Goal: Navigation & Orientation: Find specific page/section

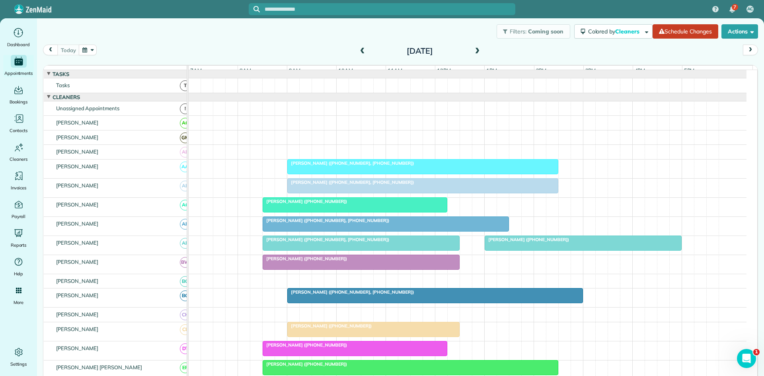
click at [341, 173] on div at bounding box center [423, 166] width 270 height 14
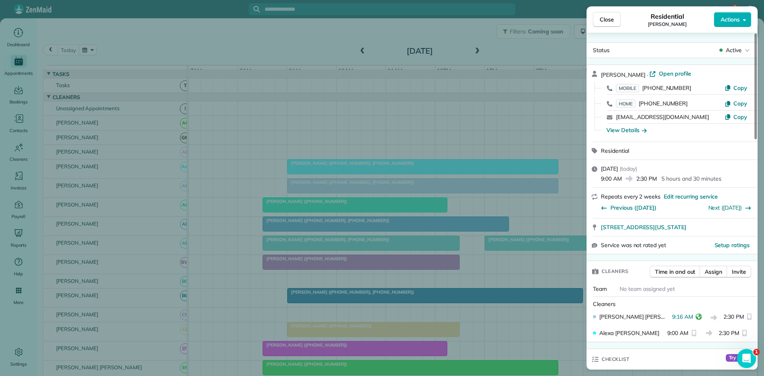
click at [255, 230] on div "Close Residential [PERSON_NAME] Actions Status Active [PERSON_NAME] · Open prof…" at bounding box center [382, 188] width 764 height 376
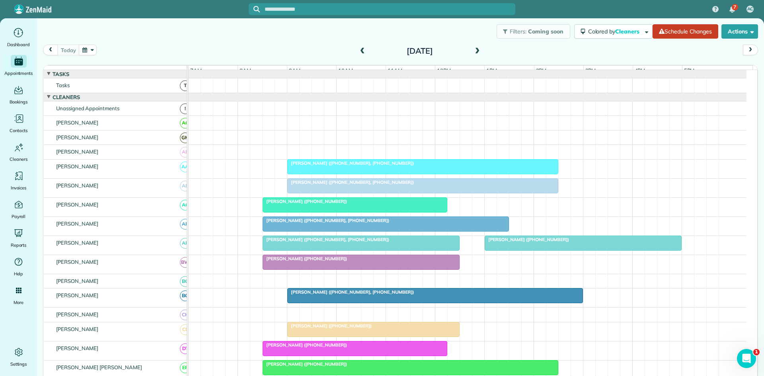
click at [333, 204] on div "[PERSON_NAME] ([PHONE_NUMBER])" at bounding box center [355, 201] width 180 height 6
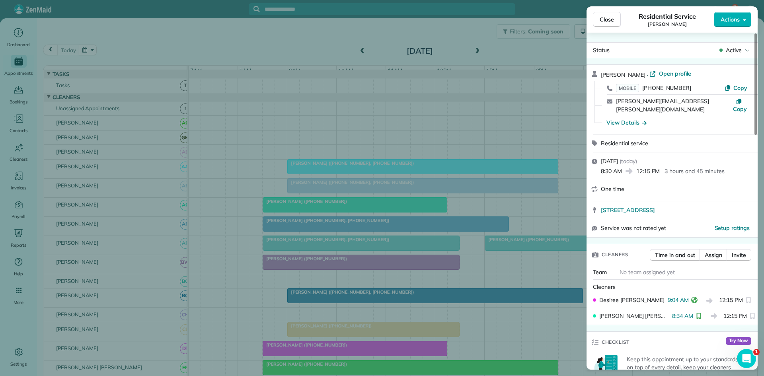
click at [268, 239] on div "Close Residential Service [PERSON_NAME] Actions Status Active [PERSON_NAME] · O…" at bounding box center [382, 188] width 764 height 376
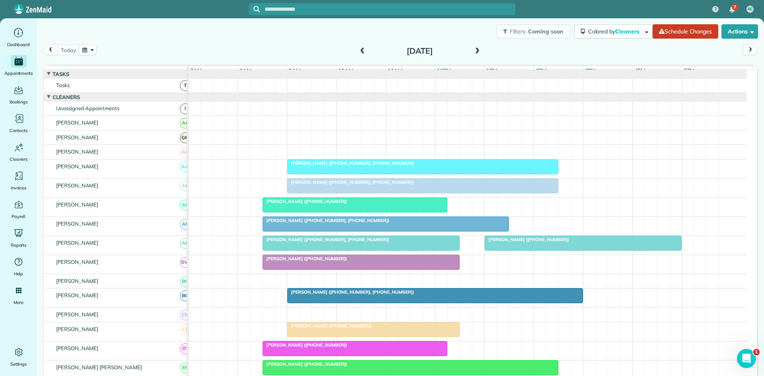
click at [282, 223] on span "[PERSON_NAME] ([PHONE_NUMBER], [PHONE_NUMBER])" at bounding box center [325, 221] width 127 height 6
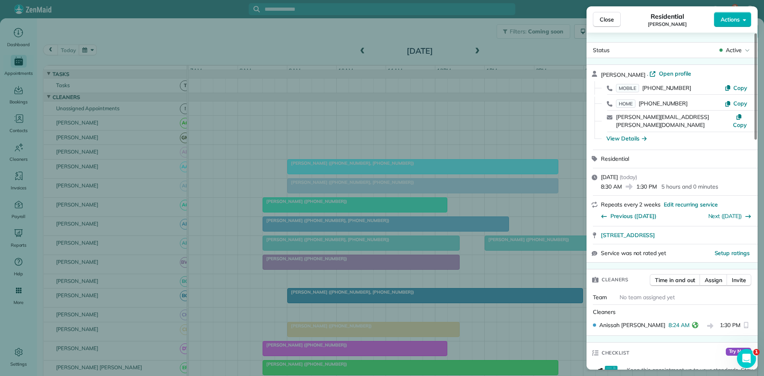
click at [268, 182] on div "Close Residential [PERSON_NAME] Actions Status Active [PERSON_NAME] · Open prof…" at bounding box center [382, 188] width 764 height 376
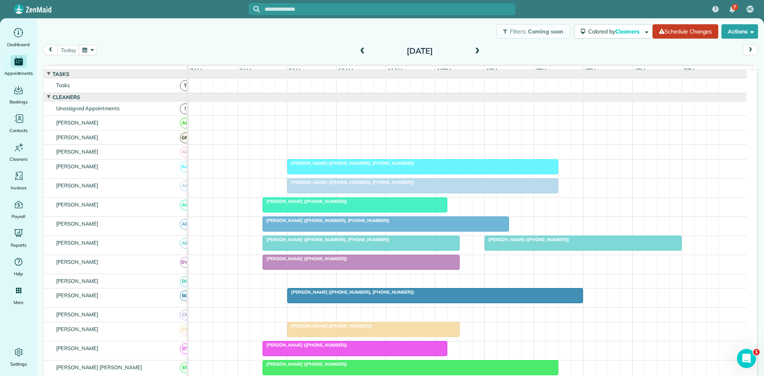
click at [277, 250] on div at bounding box center [361, 243] width 196 height 14
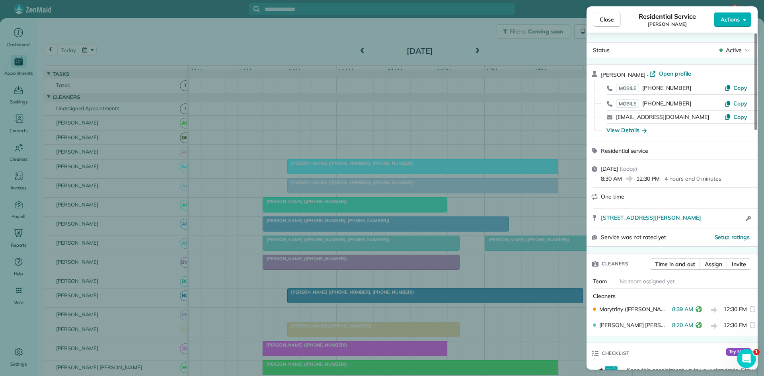
click at [226, 209] on div "Close Residential Service [PERSON_NAME] Actions Status Active [PERSON_NAME] · O…" at bounding box center [382, 188] width 764 height 376
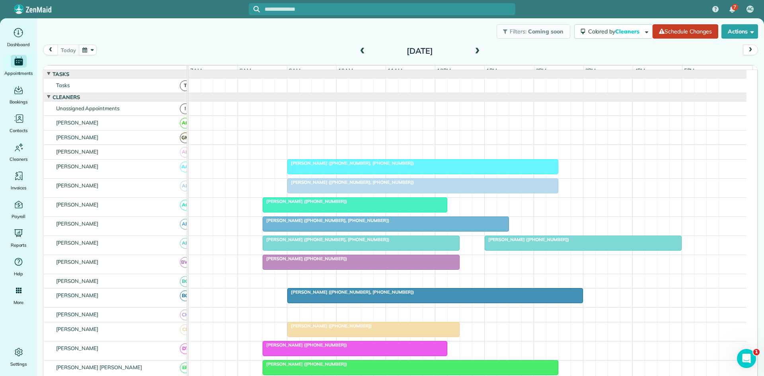
click at [292, 261] on span "[PERSON_NAME] ([PHONE_NUMBER])" at bounding box center [304, 259] width 85 height 6
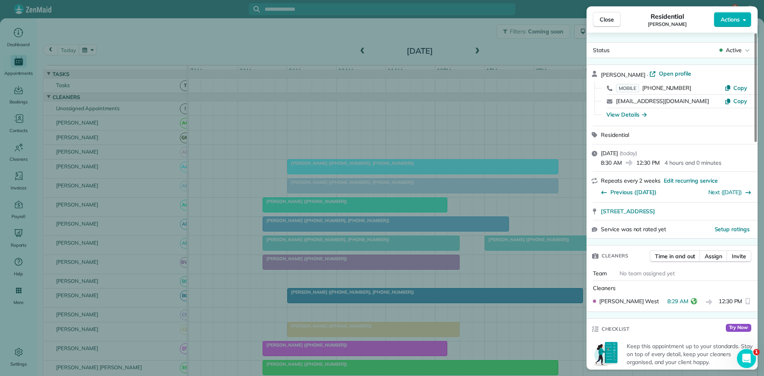
click at [282, 237] on div "Close Residential [PERSON_NAME] Actions Status Active [PERSON_NAME] · Open prof…" at bounding box center [382, 188] width 764 height 376
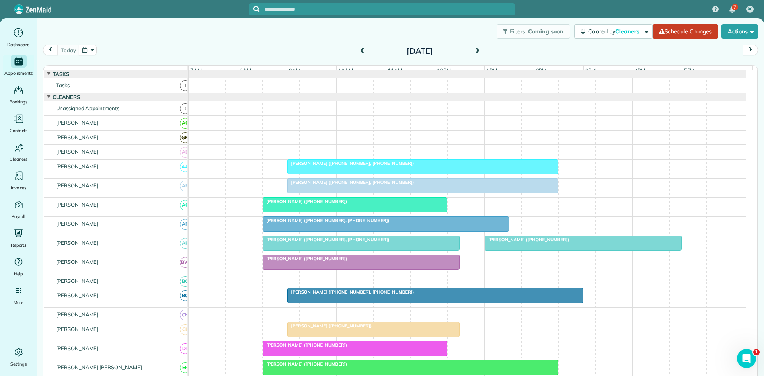
click at [320, 295] on span "[PERSON_NAME] ([PHONE_NUMBER], [PHONE_NUMBER])" at bounding box center [350, 292] width 127 height 6
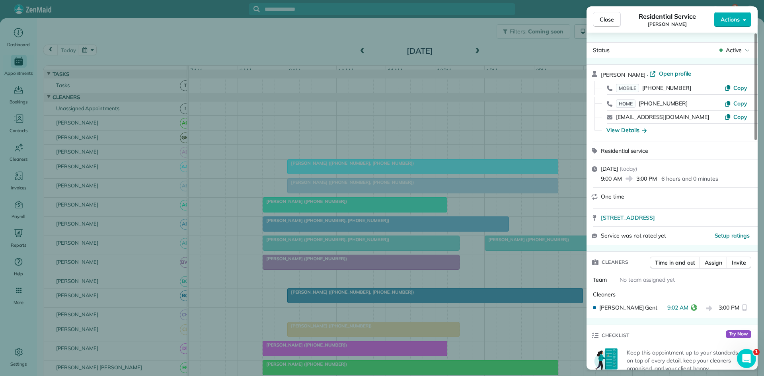
click at [190, 243] on div "Close Residential Service [PERSON_NAME] Actions Status Active [PERSON_NAME] · O…" at bounding box center [382, 188] width 764 height 376
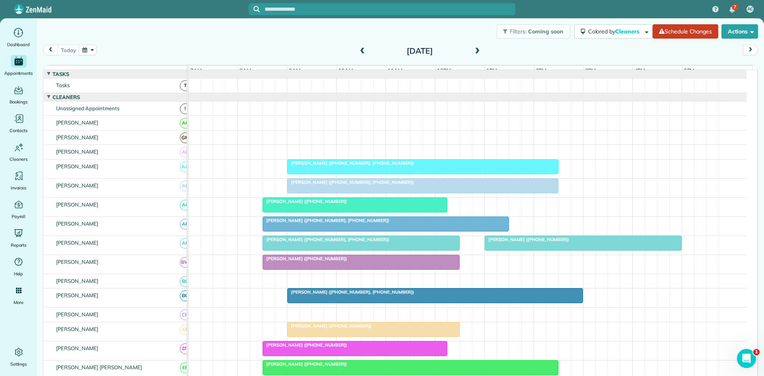
click at [299, 328] on span "[PERSON_NAME] ([PHONE_NUMBER])" at bounding box center [329, 326] width 85 height 6
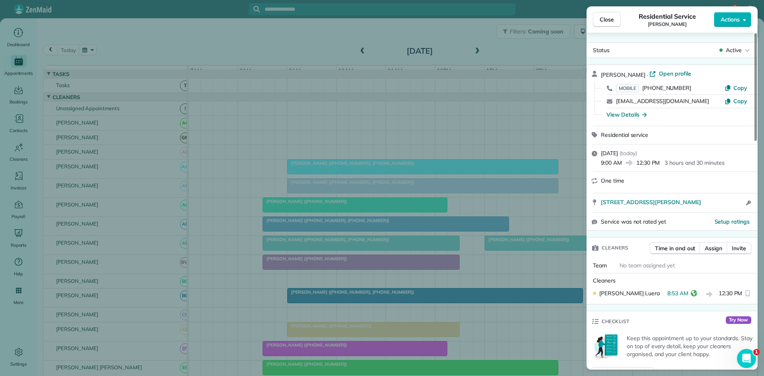
click at [252, 239] on div "Close Residential Service [PERSON_NAME] Actions Status Active [PERSON_NAME] · O…" at bounding box center [382, 188] width 764 height 376
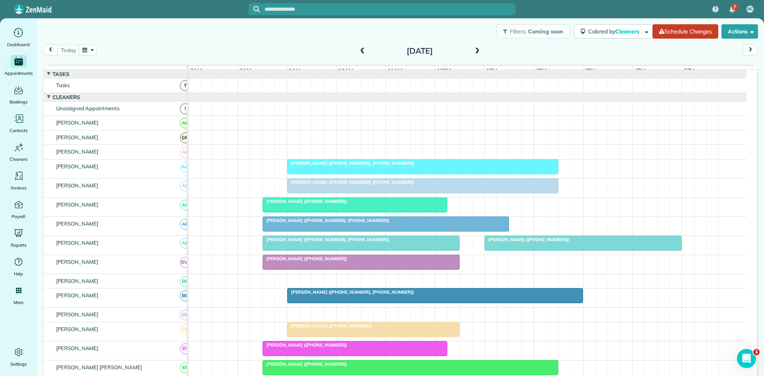
scroll to position [132, 0]
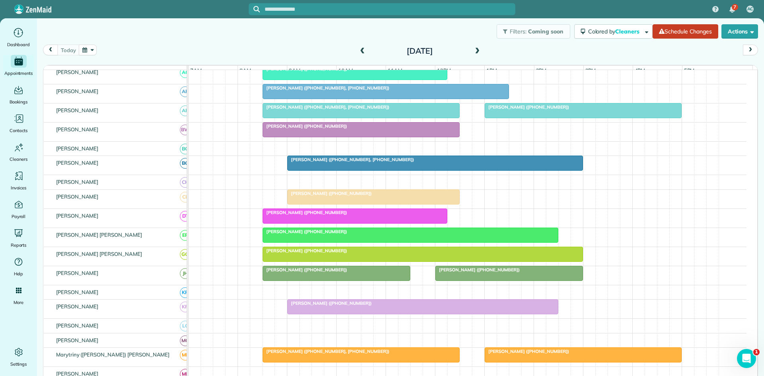
click at [288, 215] on span "[PERSON_NAME] ([PHONE_NUMBER])" at bounding box center [304, 213] width 85 height 6
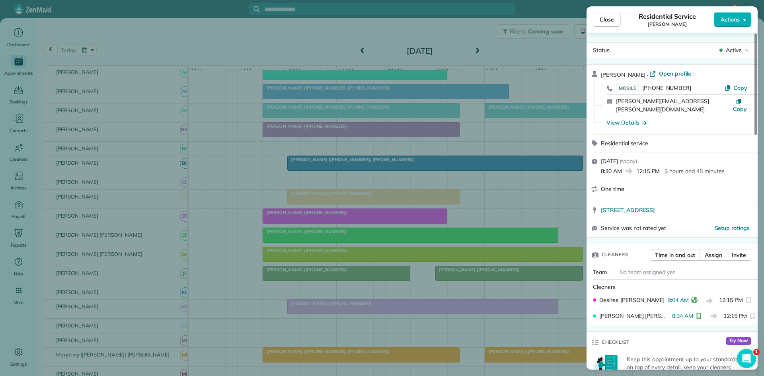
click at [245, 297] on div "Close Residential Service [PERSON_NAME] Actions Status Active [PERSON_NAME] · O…" at bounding box center [382, 188] width 764 height 376
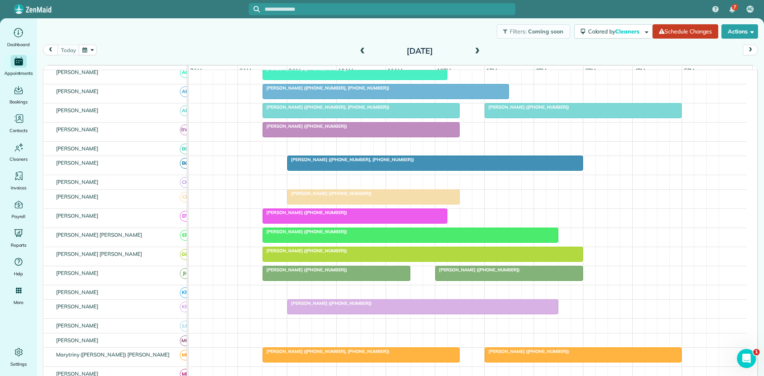
click at [282, 234] on span "[PERSON_NAME] ([PHONE_NUMBER])" at bounding box center [304, 232] width 85 height 6
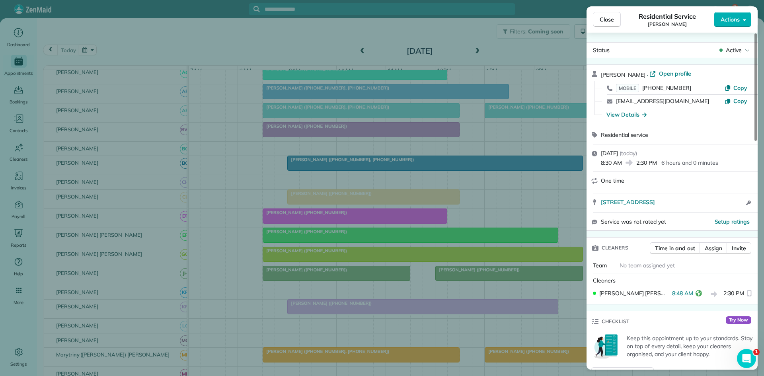
click at [313, 266] on div "Close Residential Service [PERSON_NAME] Actions Status Active [PERSON_NAME] · O…" at bounding box center [382, 188] width 764 height 376
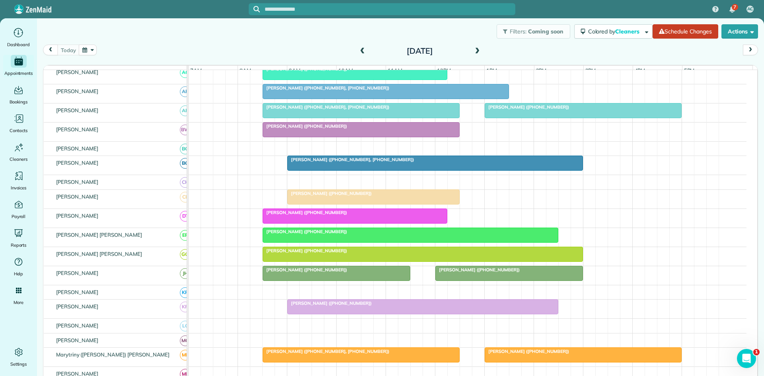
click at [280, 261] on div at bounding box center [422, 254] width 319 height 14
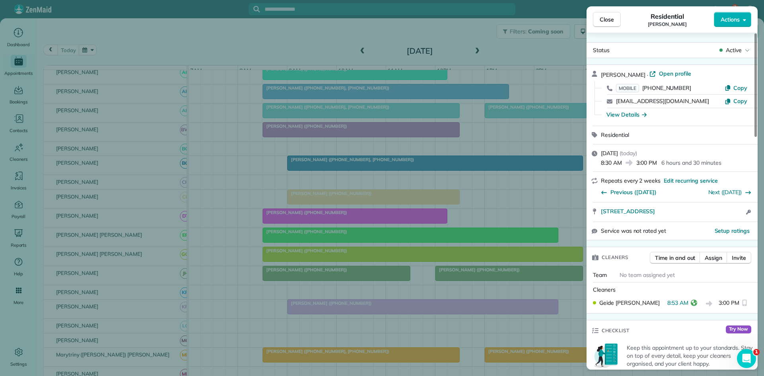
drag, startPoint x: 229, startPoint y: 221, endPoint x: 226, endPoint y: 226, distance: 6.1
click at [227, 223] on div "Close Residential [PERSON_NAME] Actions Status Active [PERSON_NAME] · Open prof…" at bounding box center [382, 188] width 764 height 376
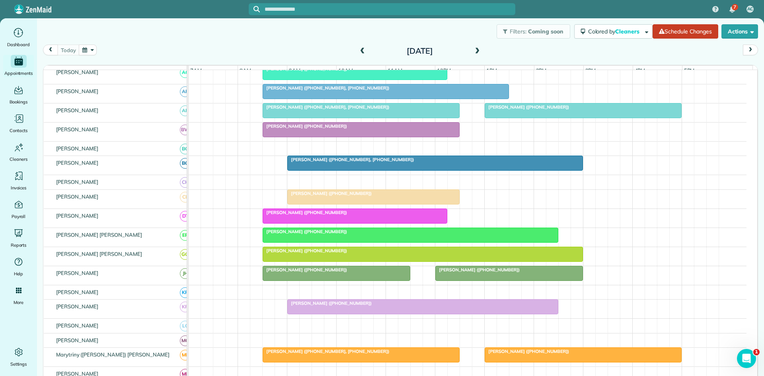
click at [286, 272] on span "[PERSON_NAME] ([PHONE_NUMBER])" at bounding box center [304, 270] width 85 height 6
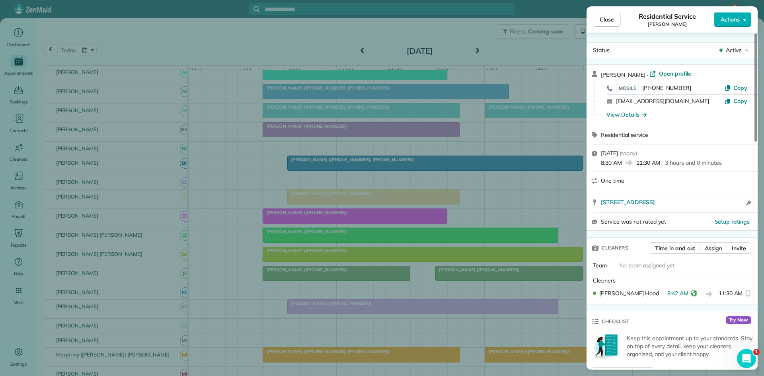
click at [204, 277] on div "Close Residential Service [PERSON_NAME] Actions Status Active [PERSON_NAME] · O…" at bounding box center [382, 188] width 764 height 376
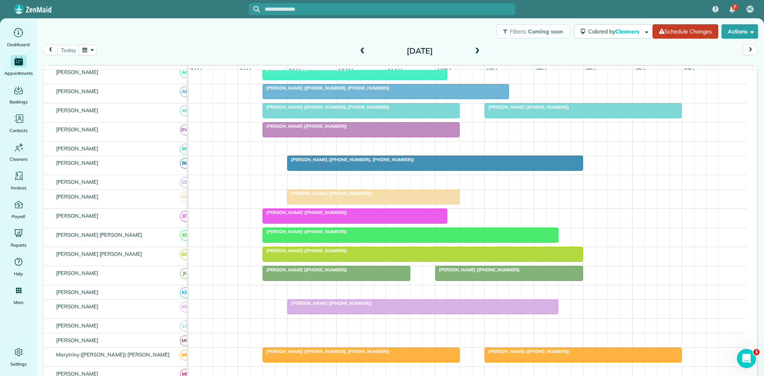
click at [303, 312] on div at bounding box center [423, 306] width 270 height 14
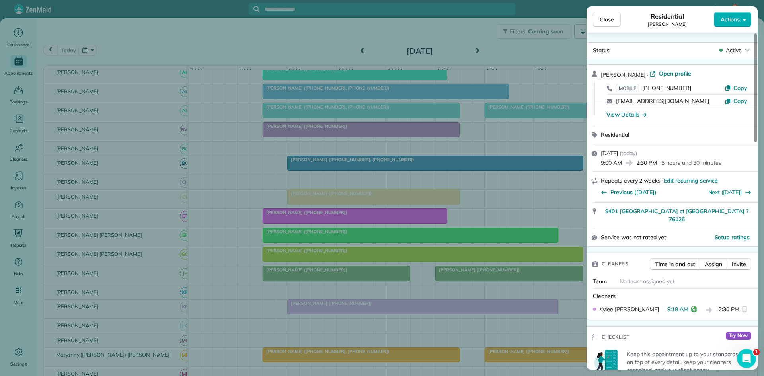
click at [260, 288] on div "Close Residential [PERSON_NAME] Actions Status Active [PERSON_NAME] · Open prof…" at bounding box center [382, 188] width 764 height 376
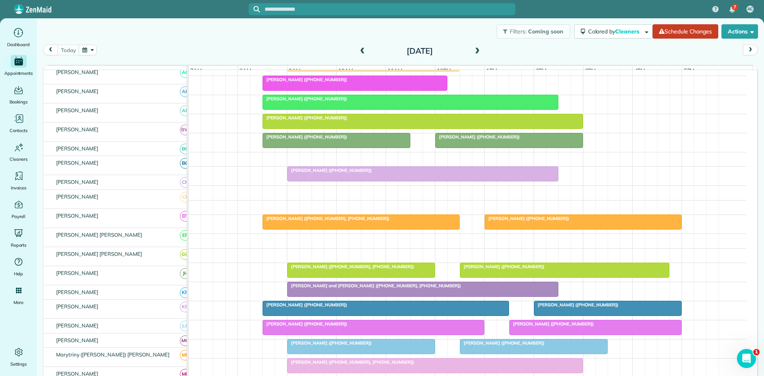
scroll to position [265, 0]
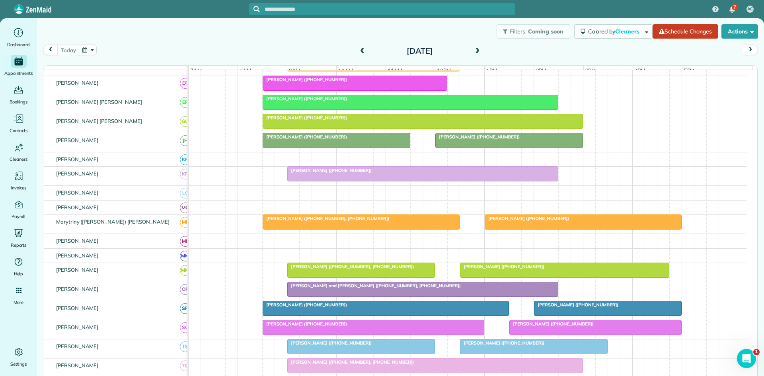
click at [299, 229] on div at bounding box center [361, 222] width 196 height 14
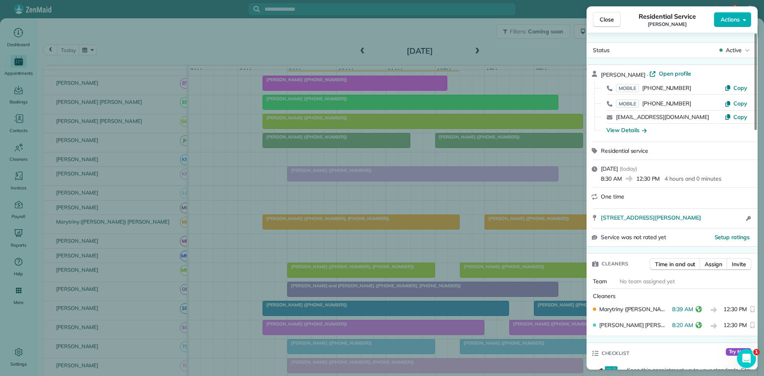
click at [251, 232] on div "Close Residential Service [PERSON_NAME] Actions Status Active [PERSON_NAME] · O…" at bounding box center [382, 188] width 764 height 376
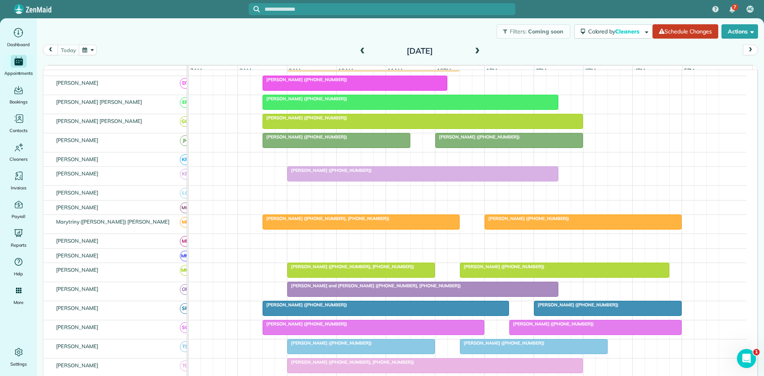
click at [332, 269] on span "[PERSON_NAME] ([PHONE_NUMBER], [PHONE_NUMBER])" at bounding box center [350, 267] width 127 height 6
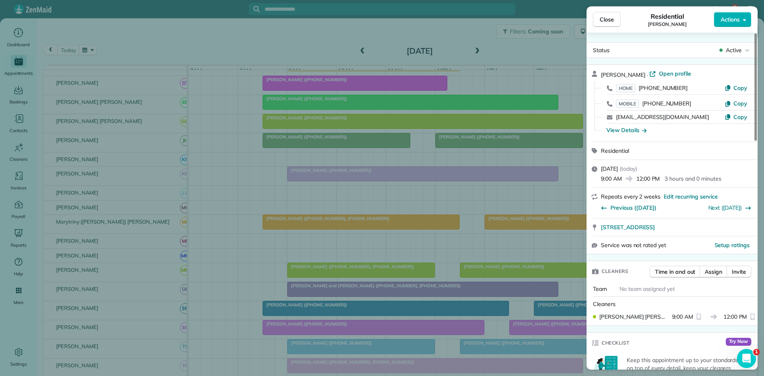
click at [349, 307] on div "Close Residential [PERSON_NAME] Meer Actions Status Active [PERSON_NAME] · Open…" at bounding box center [382, 188] width 764 height 376
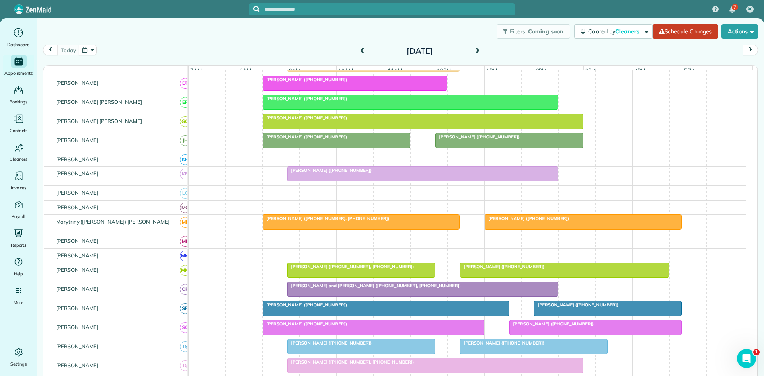
click at [320, 288] on span "[PERSON_NAME] and [PERSON_NAME] ([PHONE_NUMBER], [PHONE_NUMBER])" at bounding box center [374, 286] width 174 height 6
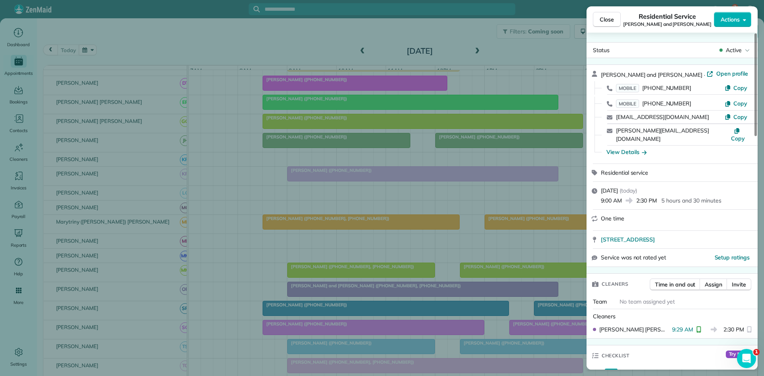
click at [294, 304] on div "Close Residential Service [PERSON_NAME] and [PERSON_NAME] Actions Status Active…" at bounding box center [382, 188] width 764 height 376
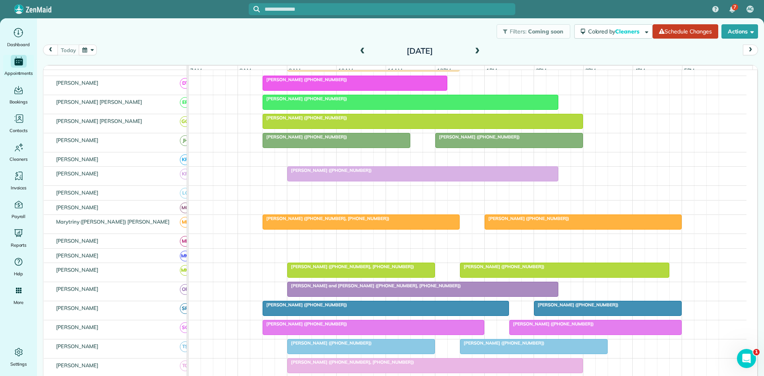
click at [284, 307] on span "[PERSON_NAME] ([PHONE_NUMBER])" at bounding box center [304, 305] width 85 height 6
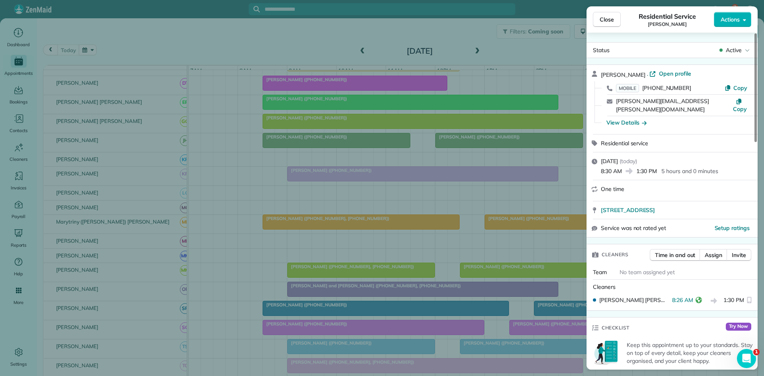
click at [278, 297] on div "Close Residential Service [PERSON_NAME] Actions Status Active [PERSON_NAME][GEO…" at bounding box center [382, 188] width 764 height 376
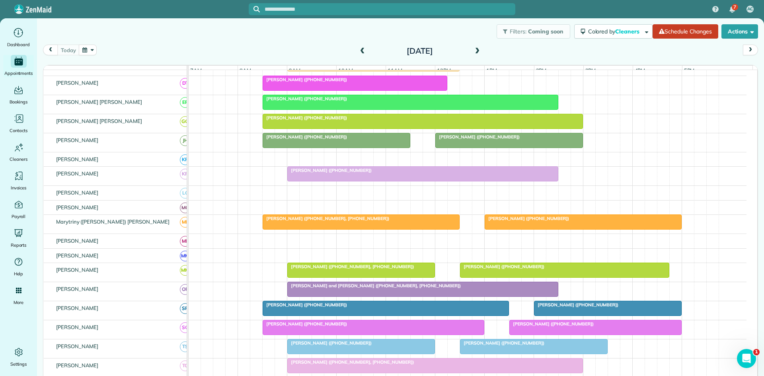
click at [272, 334] on div at bounding box center [373, 327] width 221 height 14
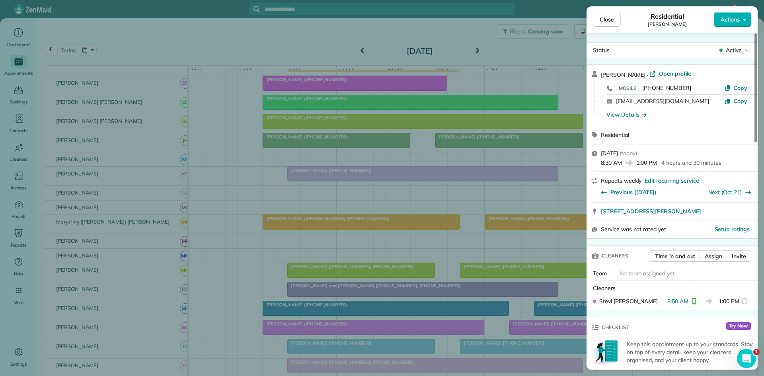
click at [453, 274] on div "Close Residential [PERSON_NAME] Actions Status Active [PERSON_NAME] · Open prof…" at bounding box center [382, 188] width 764 height 376
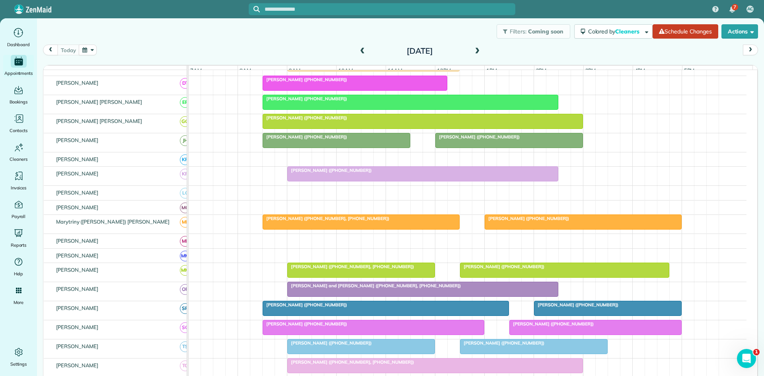
scroll to position [392, 0]
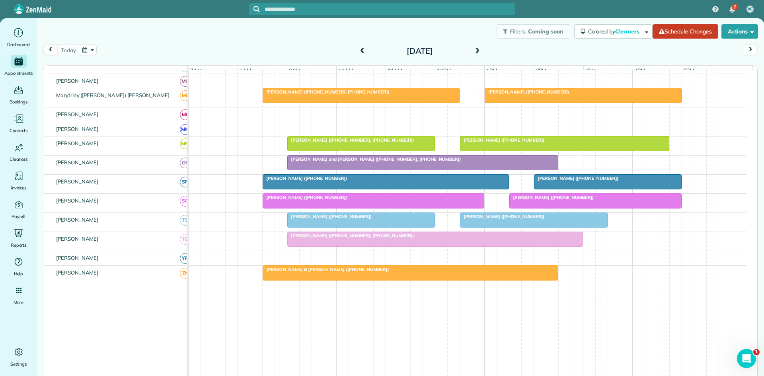
click at [321, 225] on div at bounding box center [361, 220] width 147 height 14
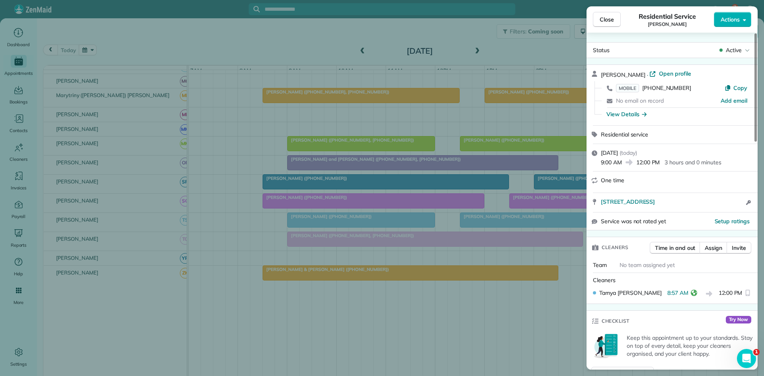
click at [356, 289] on div "Close Residential Service [PERSON_NAME] Actions Status Active [PERSON_NAME] · O…" at bounding box center [382, 188] width 764 height 376
